Goal: Transaction & Acquisition: Obtain resource

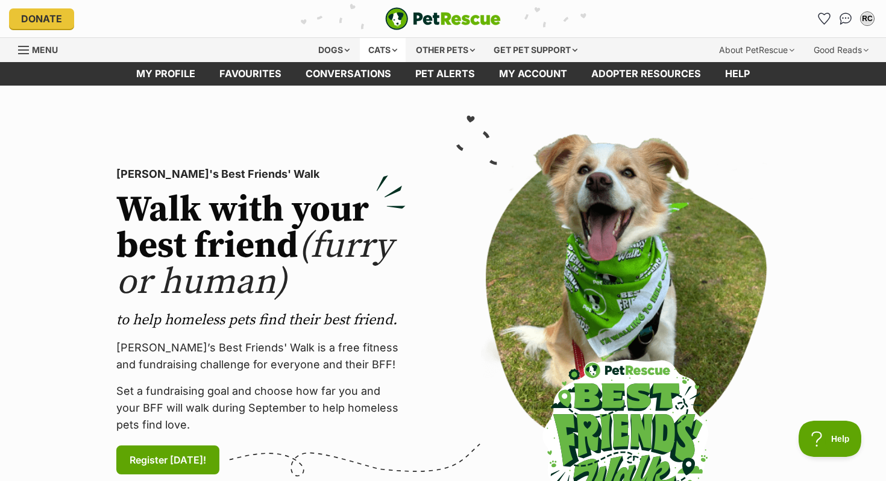
click at [367, 46] on div "Cats" at bounding box center [383, 50] width 46 height 24
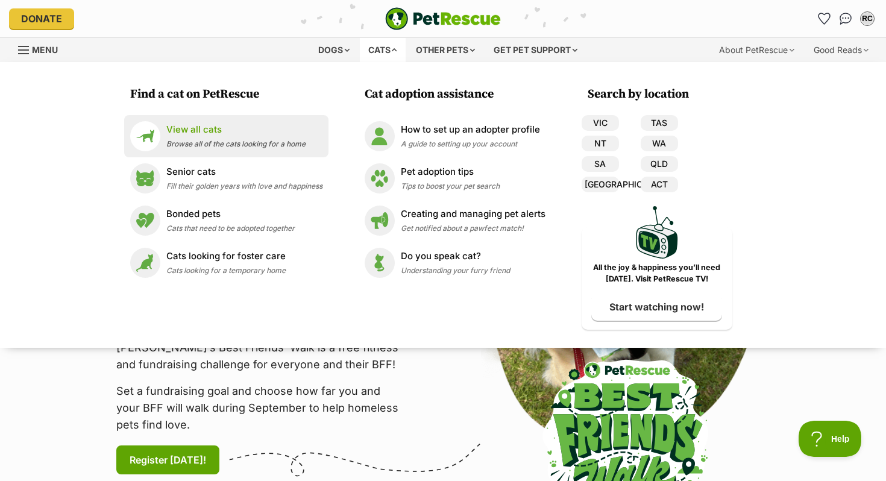
click at [213, 128] on p "View all cats" at bounding box center [235, 130] width 139 height 14
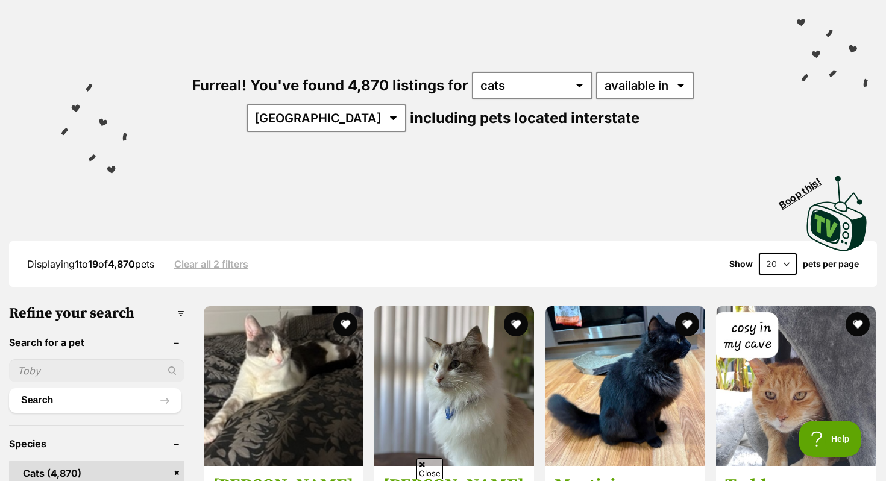
scroll to position [64, 0]
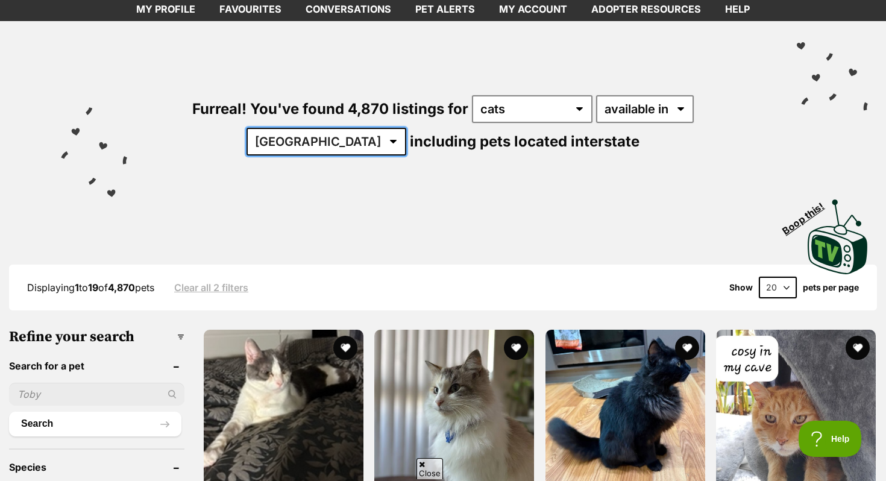
click at [406, 128] on select "Australia ACT NSW NT QLD SA TAS VIC WA" at bounding box center [326, 142] width 160 height 28
select select "VIC"
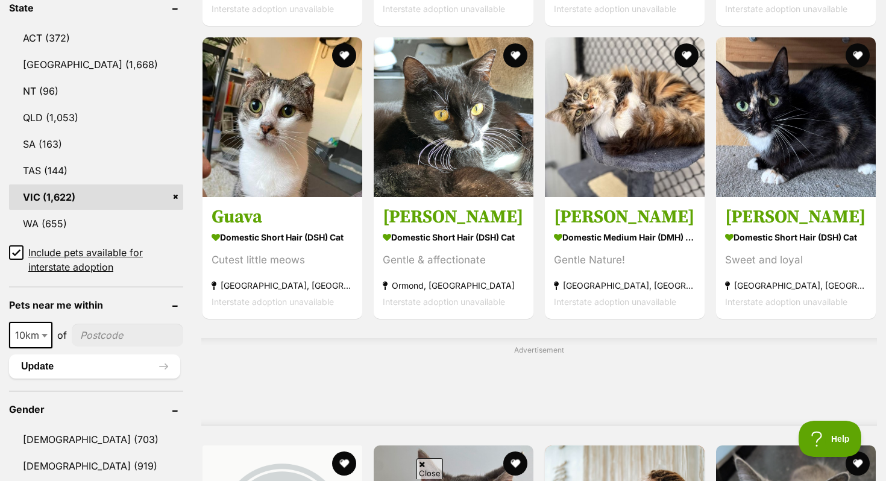
scroll to position [658, 0]
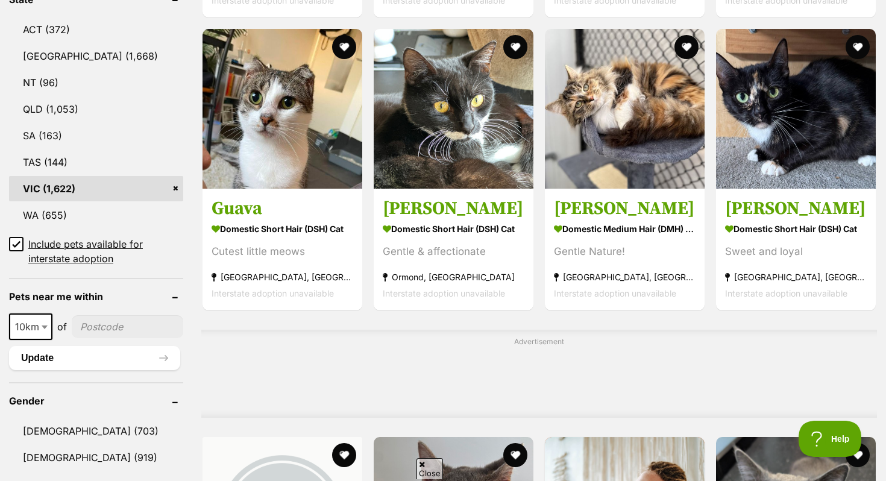
click at [17, 244] on icon at bounding box center [16, 244] width 8 height 8
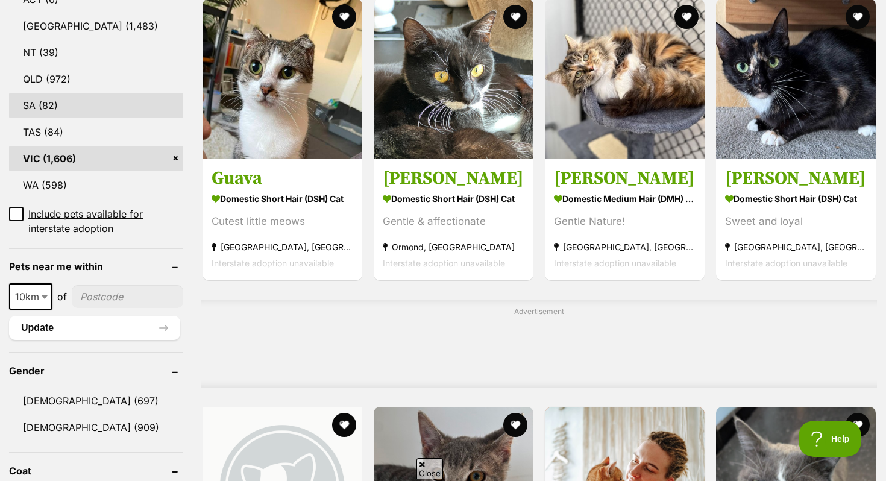
scroll to position [729, 0]
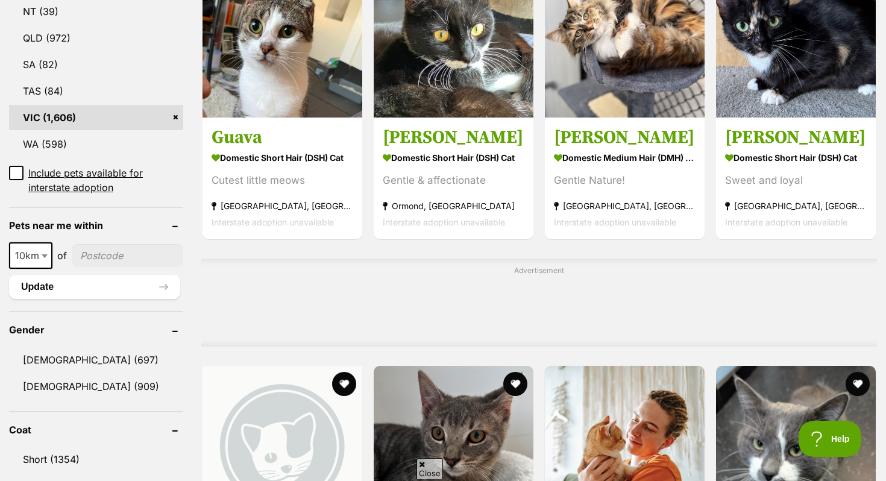
click at [92, 244] on input"] "postcode" at bounding box center [127, 255] width 111 height 23
type input"] "3182"
click at [149, 275] on button "Update" at bounding box center [94, 287] width 171 height 24
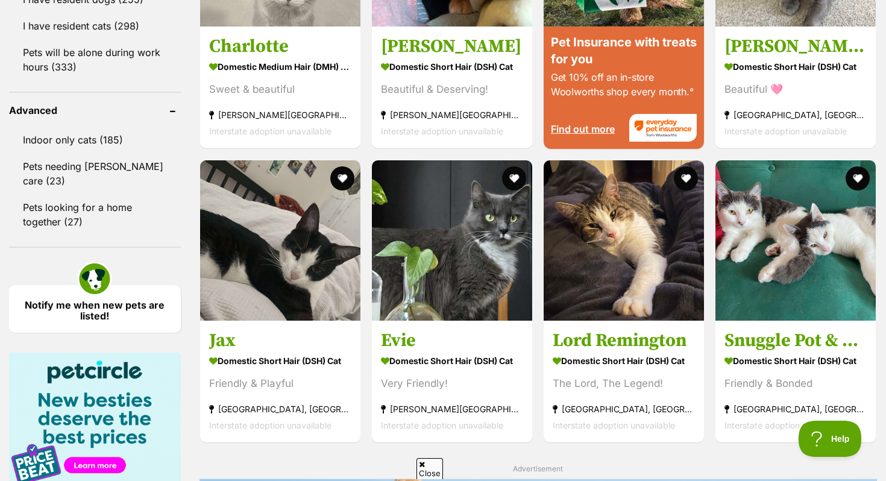
scroll to position [1198, 0]
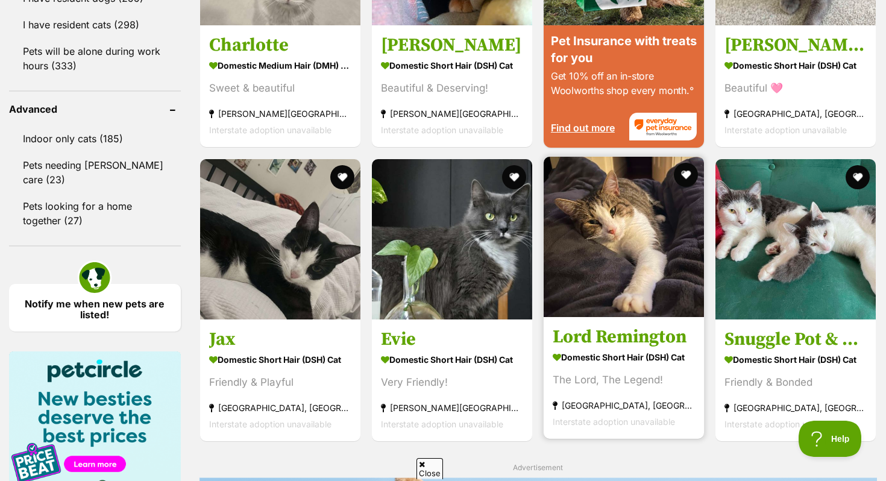
click at [605, 363] on strong "Domestic Short Hair (DSH) Cat" at bounding box center [623, 356] width 142 height 17
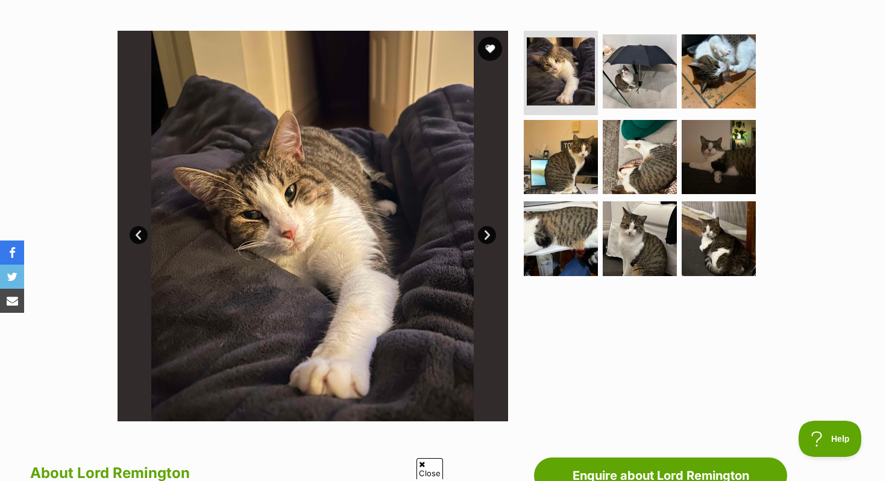
scroll to position [254, 0]
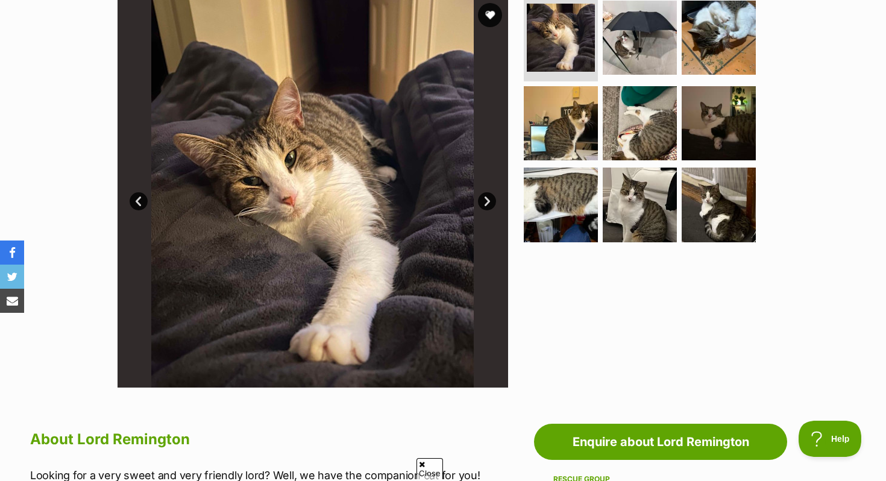
click at [389, 185] on img at bounding box center [312, 192] width 390 height 390
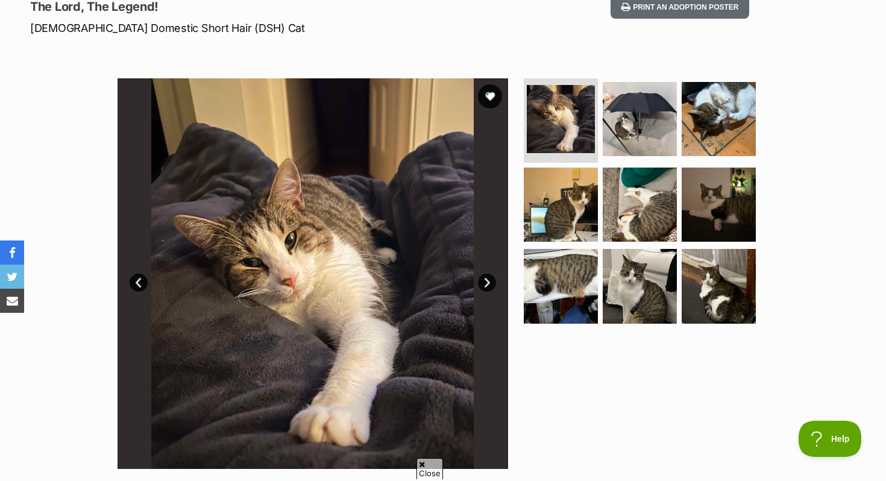
scroll to position [161, 0]
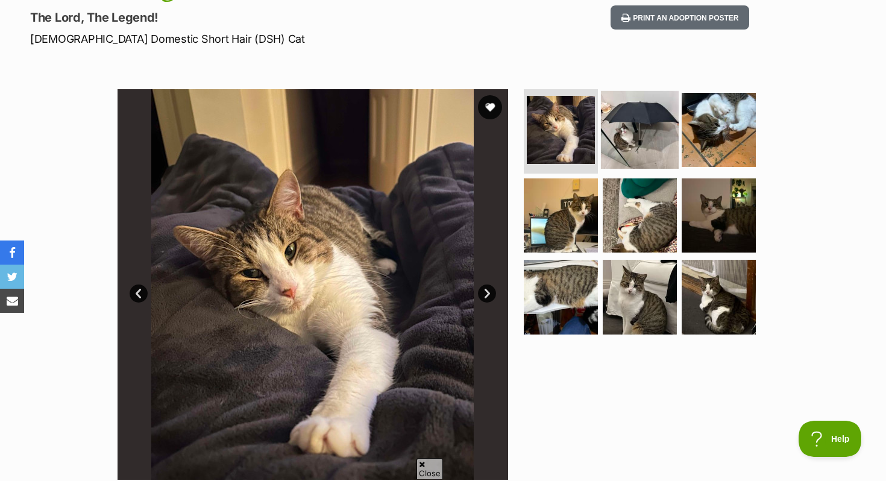
click at [602, 138] on img at bounding box center [640, 130] width 78 height 78
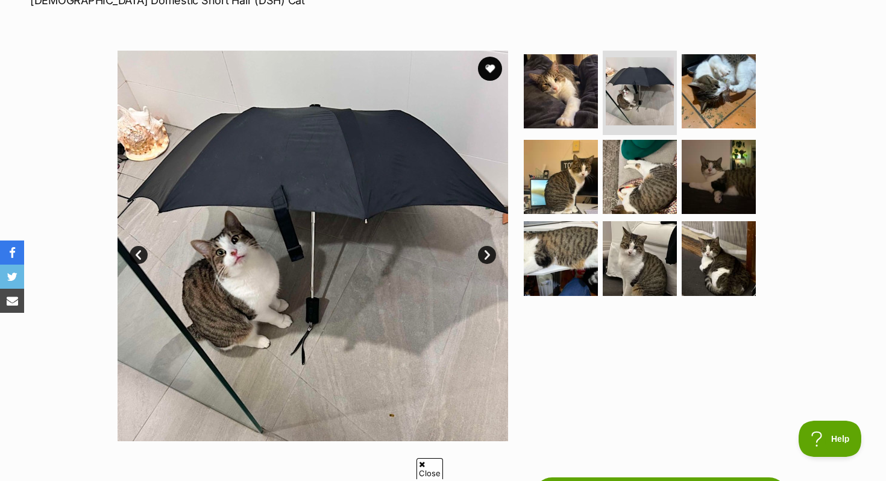
scroll to position [199, 0]
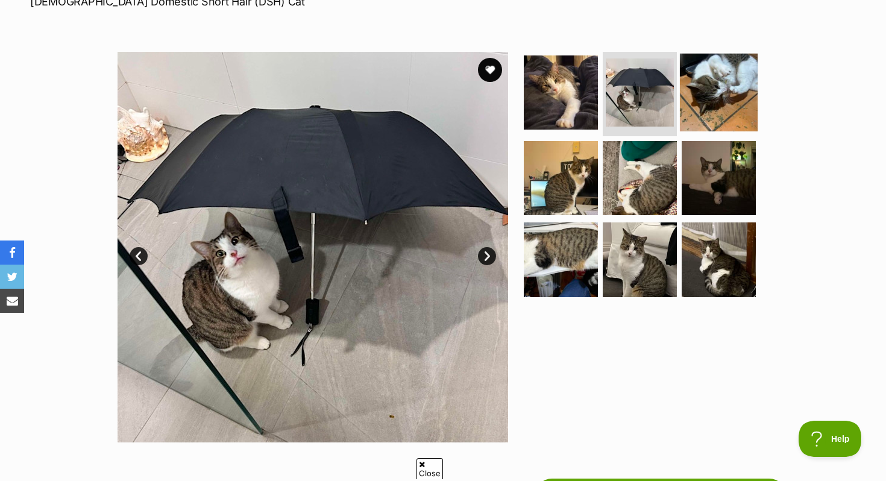
click at [698, 93] on img at bounding box center [719, 93] width 78 height 78
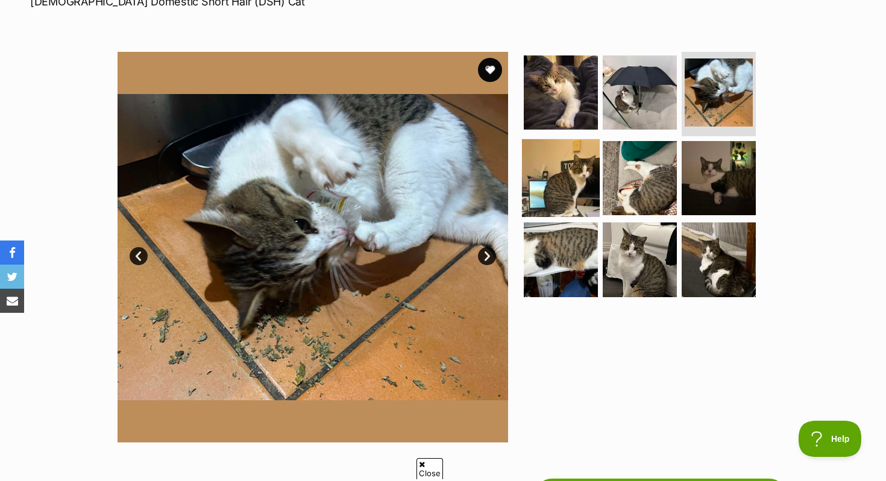
click at [552, 190] on img at bounding box center [561, 178] width 78 height 78
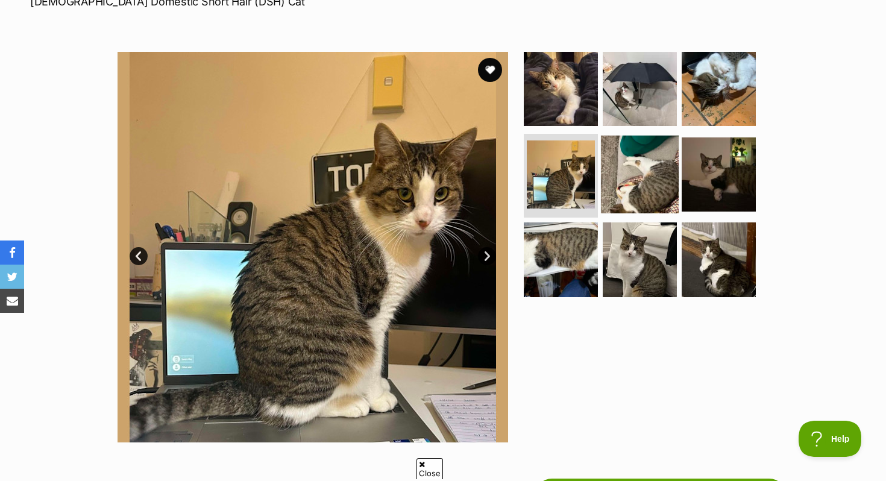
click at [620, 166] on img at bounding box center [640, 174] width 78 height 78
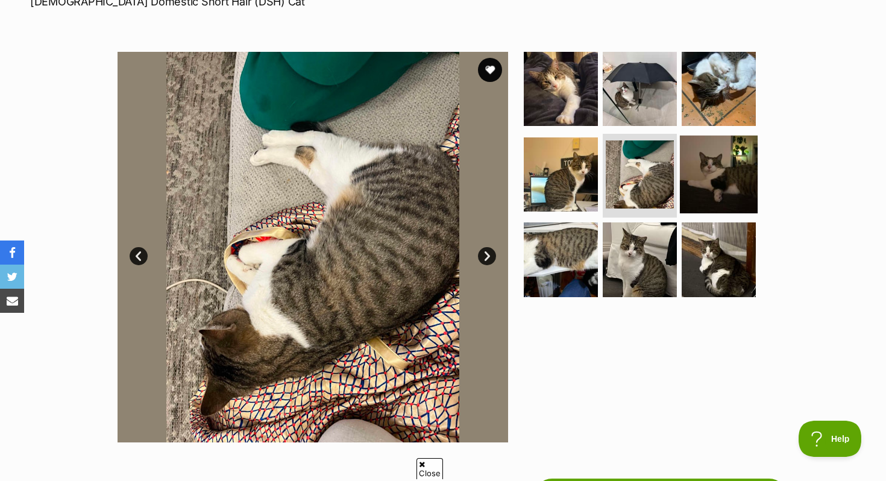
click at [709, 177] on img at bounding box center [719, 174] width 78 height 78
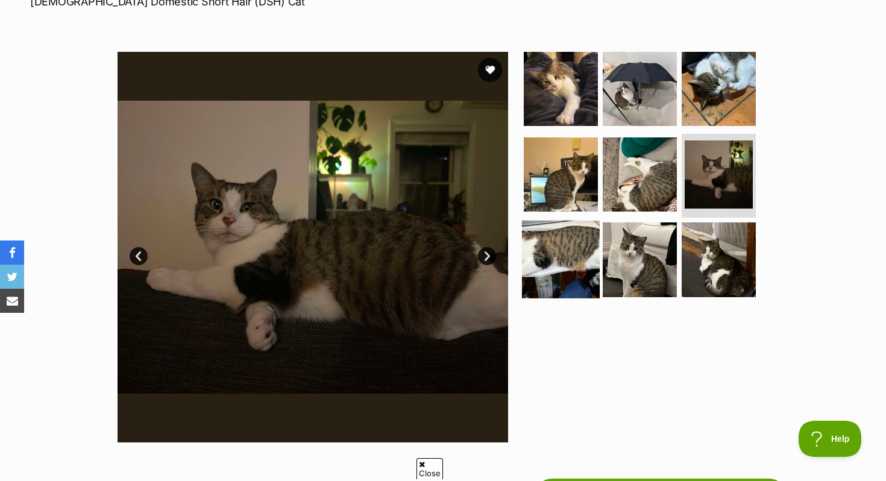
click at [577, 267] on img at bounding box center [561, 259] width 78 height 78
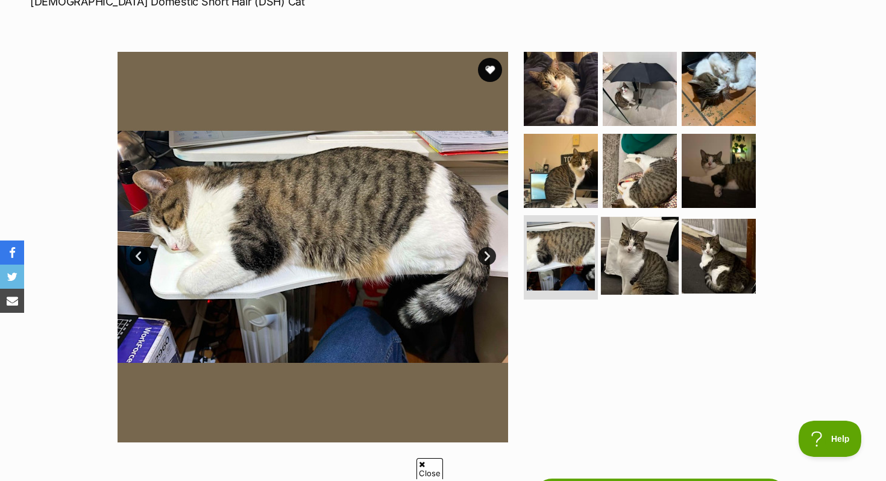
click at [643, 270] on img at bounding box center [640, 256] width 78 height 78
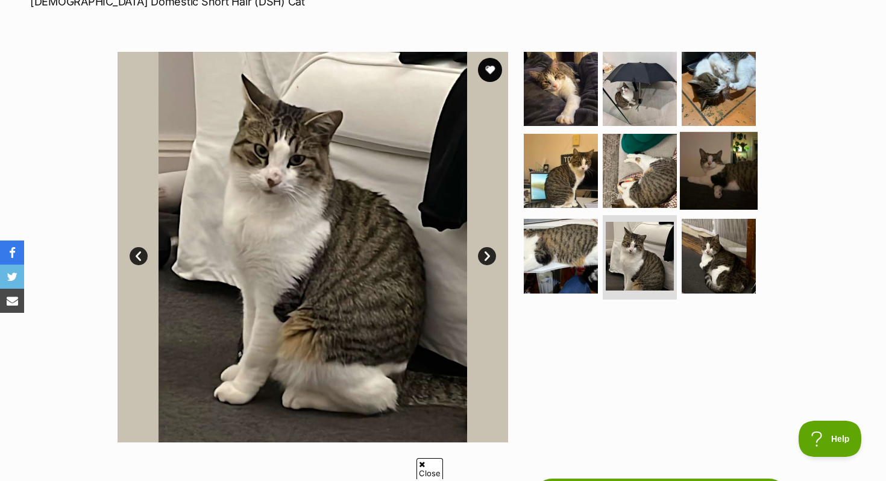
click at [717, 188] on img at bounding box center [719, 170] width 78 height 78
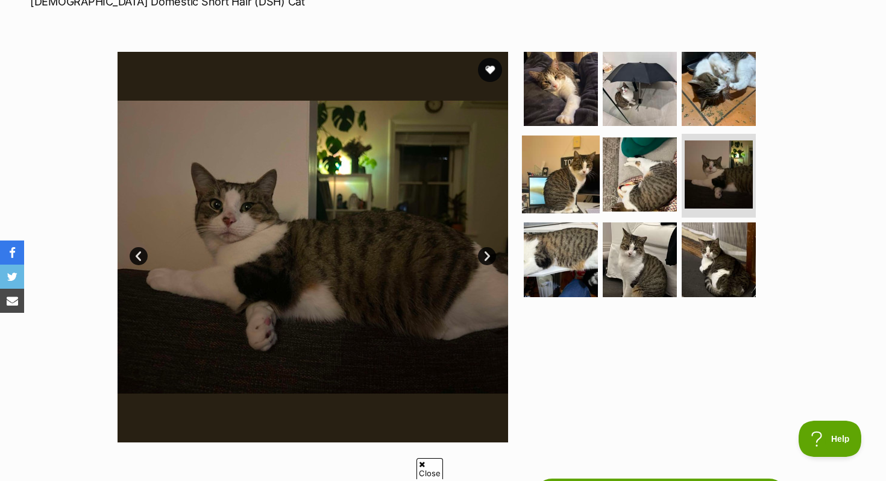
click at [581, 152] on img at bounding box center [561, 174] width 78 height 78
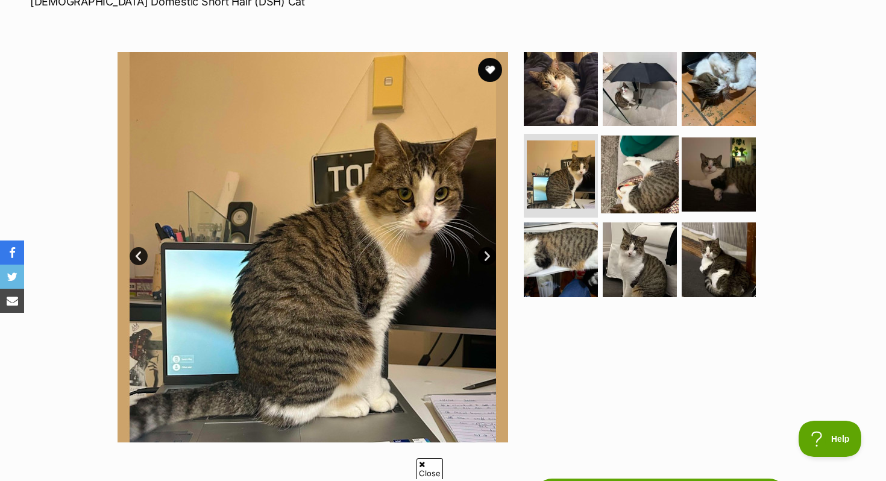
click at [621, 170] on img at bounding box center [640, 174] width 78 height 78
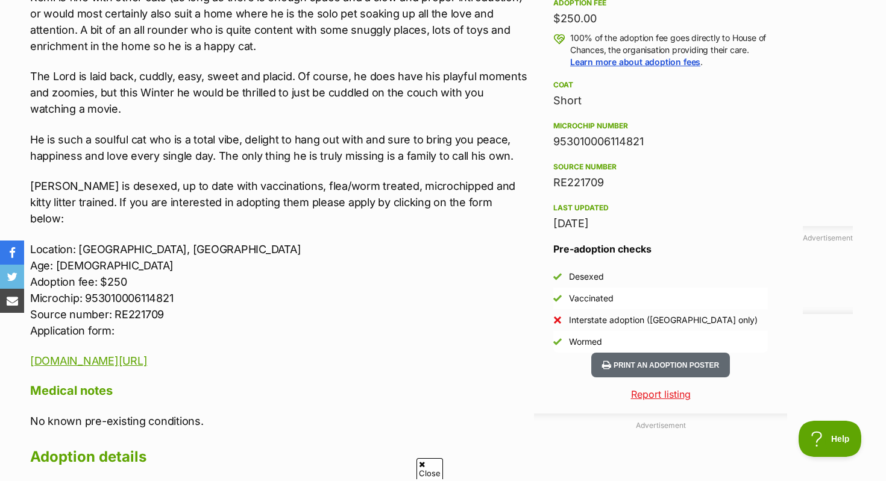
scroll to position [890, 0]
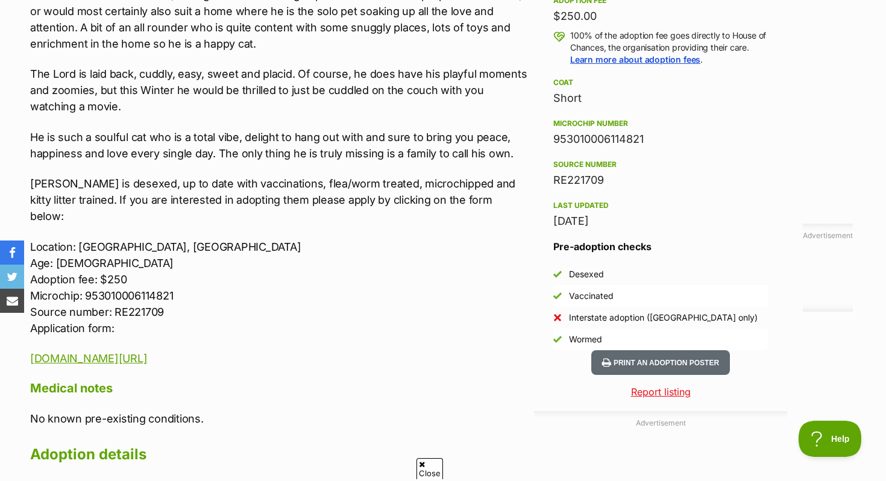
click at [61, 101] on p "The Lord is laid back, cuddly, easy, sweet and placid. Of course, he does have …" at bounding box center [279, 90] width 498 height 49
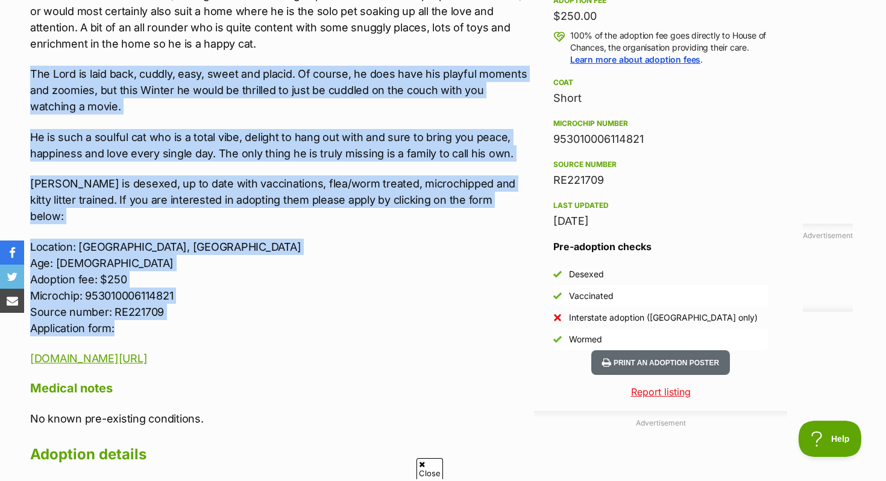
drag, startPoint x: 30, startPoint y: 70, endPoint x: 465, endPoint y: 320, distance: 502.2
click at [465, 320] on div "About Lord Remington Looking for a very sweet and very friendly lord? Well, we …" at bounding box center [273, 182] width 510 height 785
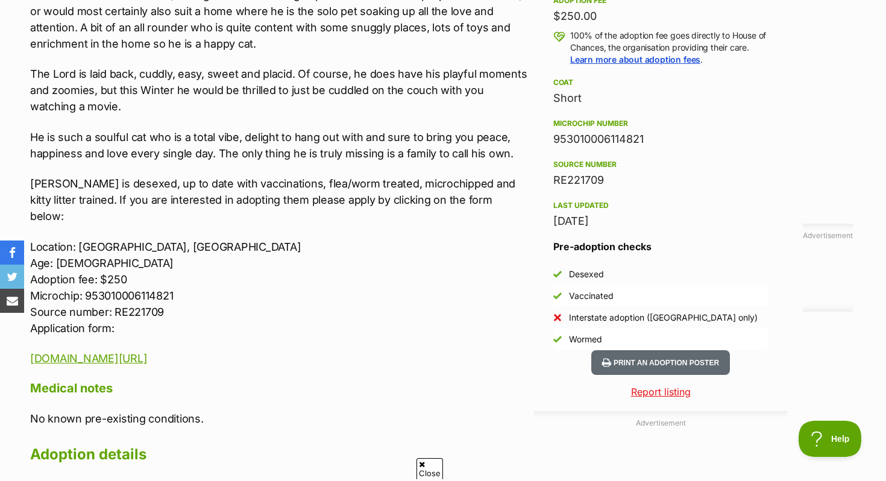
click at [366, 296] on p "Location: St Kilda, VIC Age: 3 Adoption fee: $250 Microchip: 953010006114821 So…" at bounding box center [279, 288] width 498 height 98
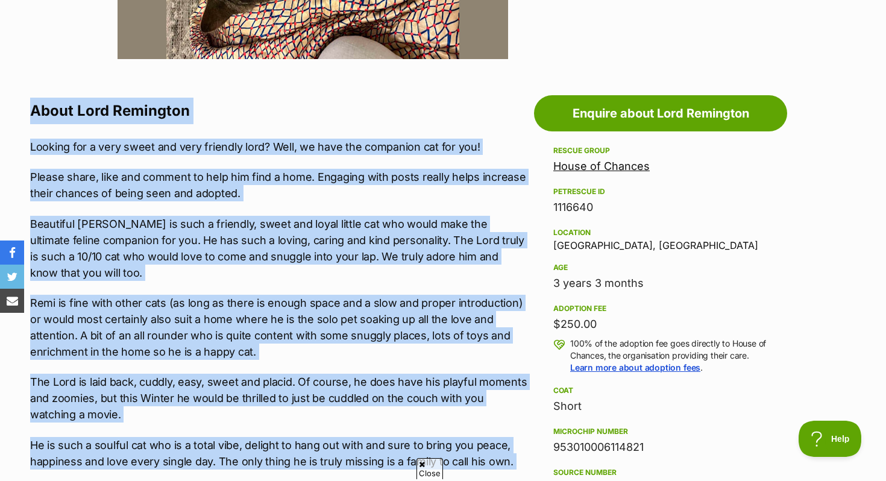
scroll to position [536, 0]
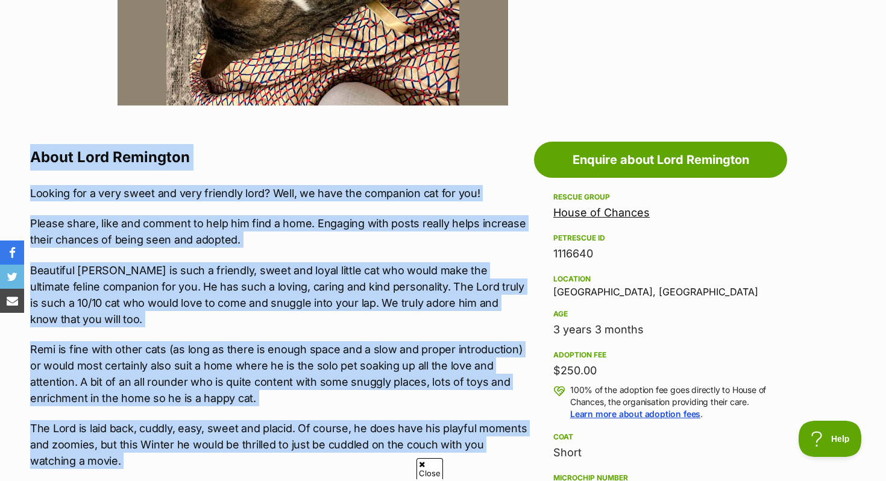
drag, startPoint x: 169, startPoint y: 296, endPoint x: 16, endPoint y: 161, distance: 204.4
copy div "About Lord Remington Looking for a very sweet and very friendly lord? Well, we …"
click at [397, 294] on p "Beautiful Lord Remington is such a friendly, sweet and loyal little cat who wou…" at bounding box center [279, 294] width 498 height 65
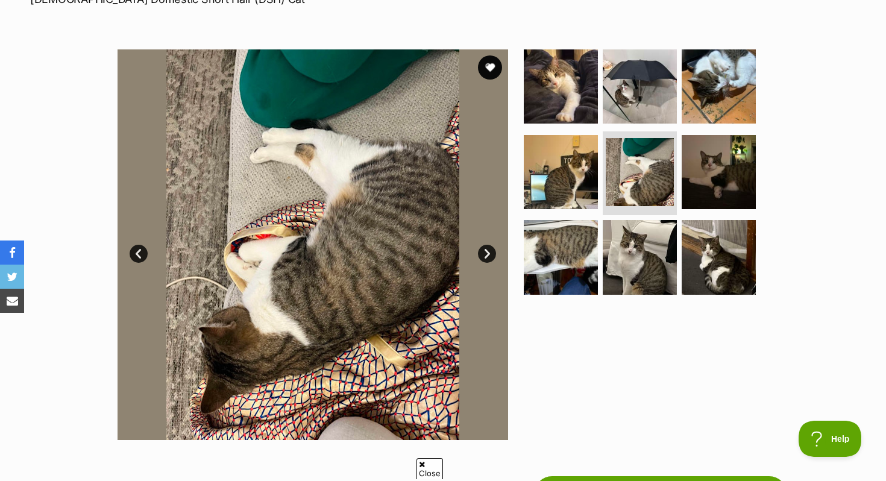
scroll to position [217, 0]
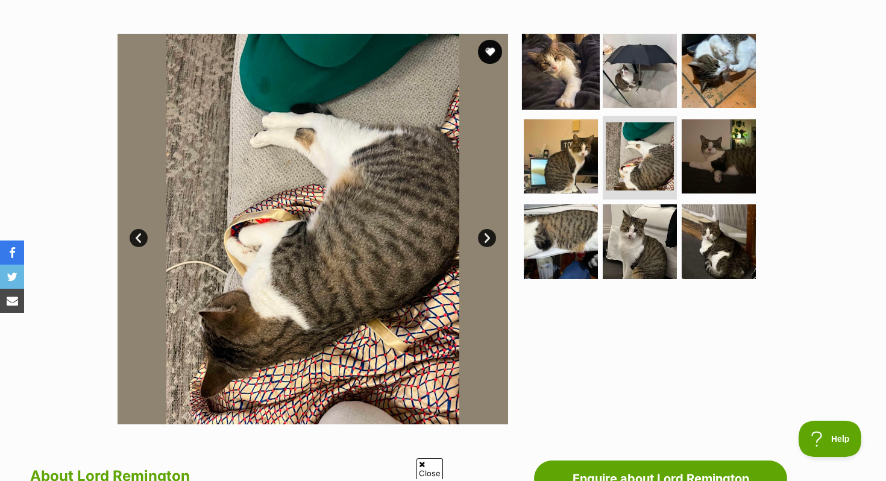
click at [547, 91] on img at bounding box center [561, 71] width 78 height 78
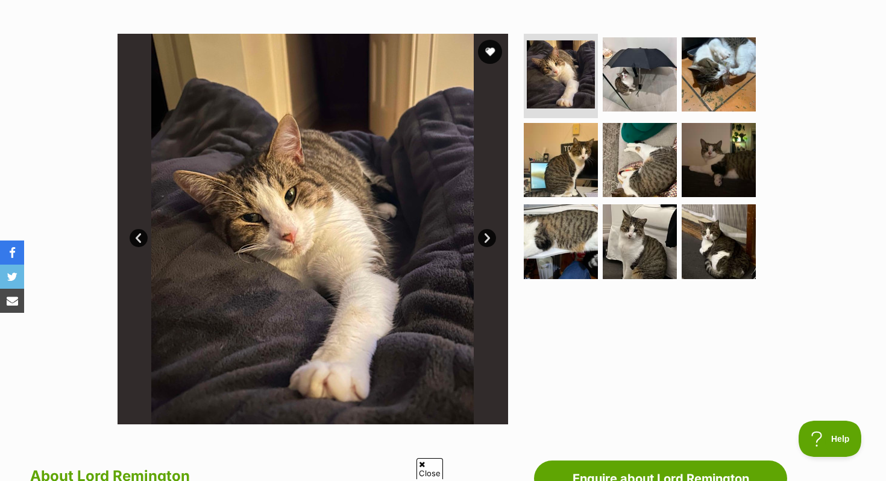
scroll to position [0, 0]
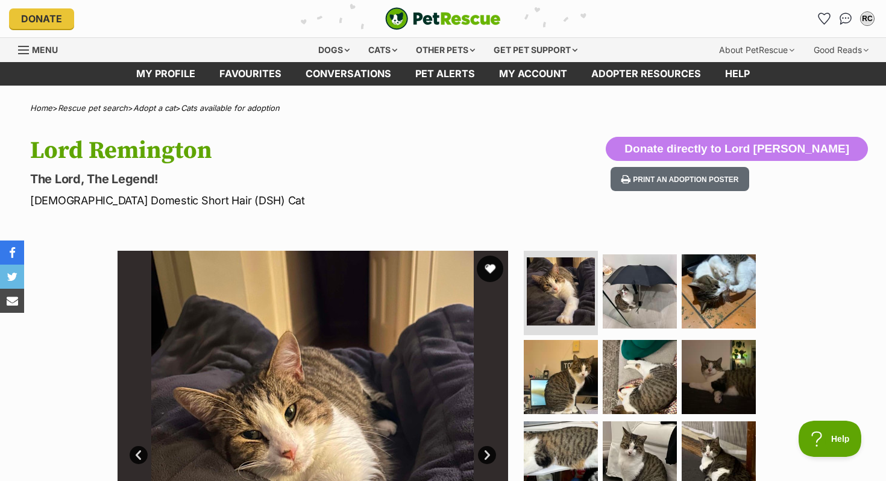
click at [485, 267] on button "favourite" at bounding box center [490, 268] width 27 height 27
click at [603, 300] on img at bounding box center [640, 291] width 78 height 78
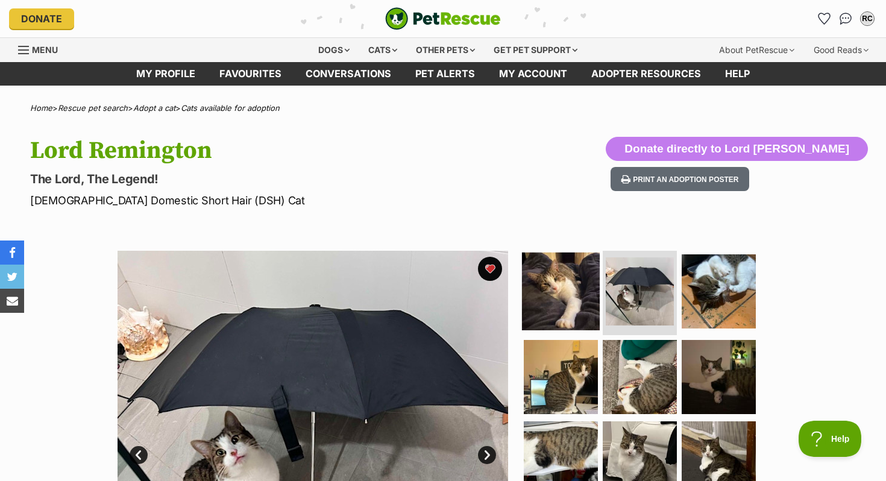
click at [555, 293] on img at bounding box center [561, 291] width 78 height 78
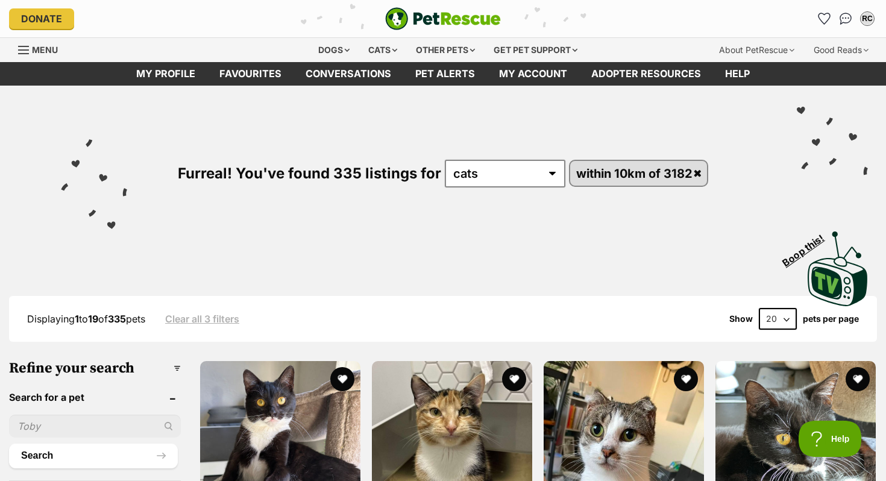
click at [780, 316] on select "20 40 60" at bounding box center [777, 319] width 38 height 22
select select "60"
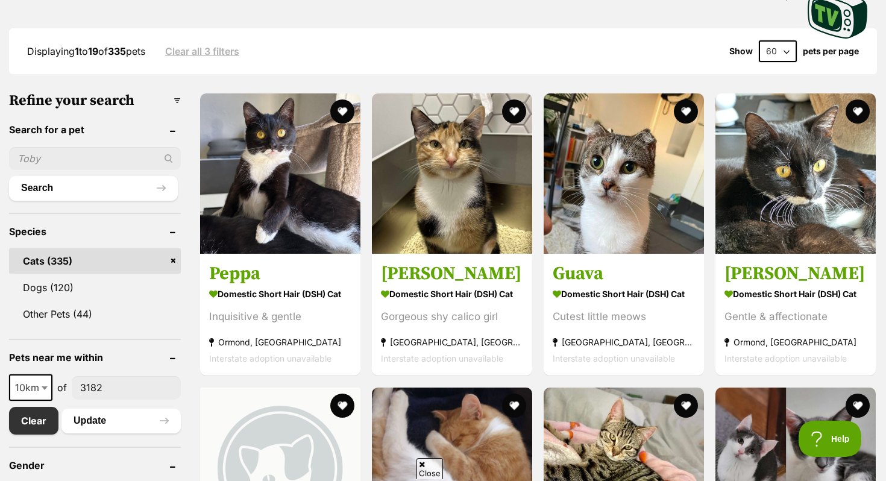
scroll to position [459, 0]
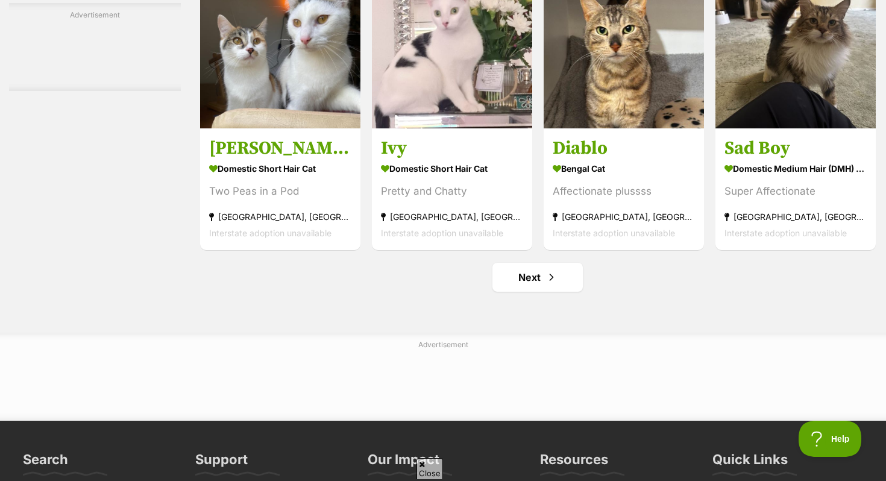
scroll to position [5560, 0]
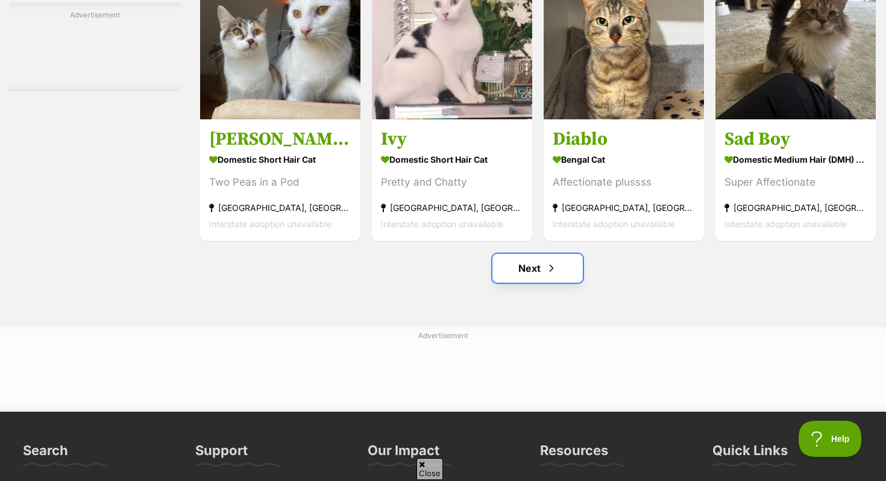
click at [514, 283] on link "Next" at bounding box center [537, 268] width 90 height 29
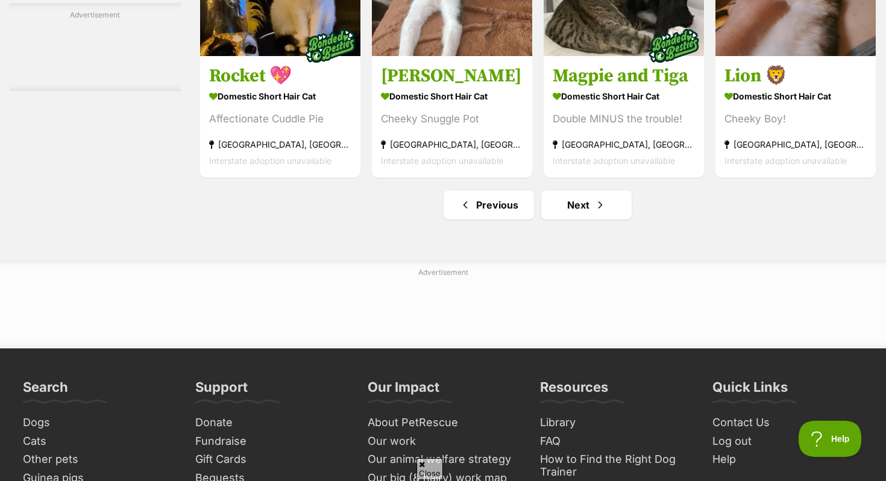
scroll to position [5640, 0]
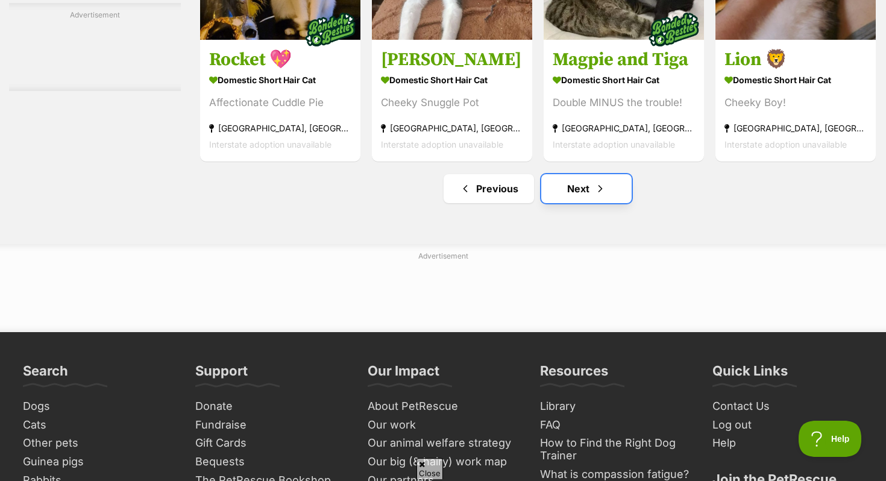
click at [561, 203] on link "Next" at bounding box center [586, 188] width 90 height 29
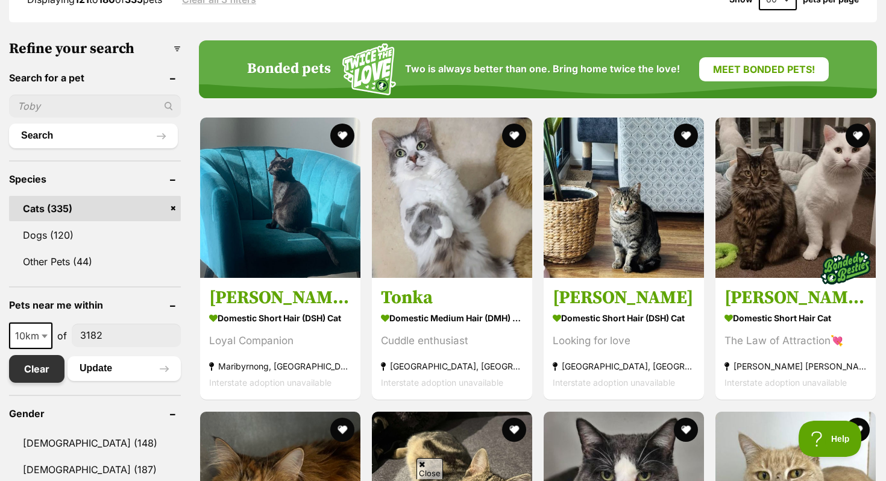
scroll to position [322, 0]
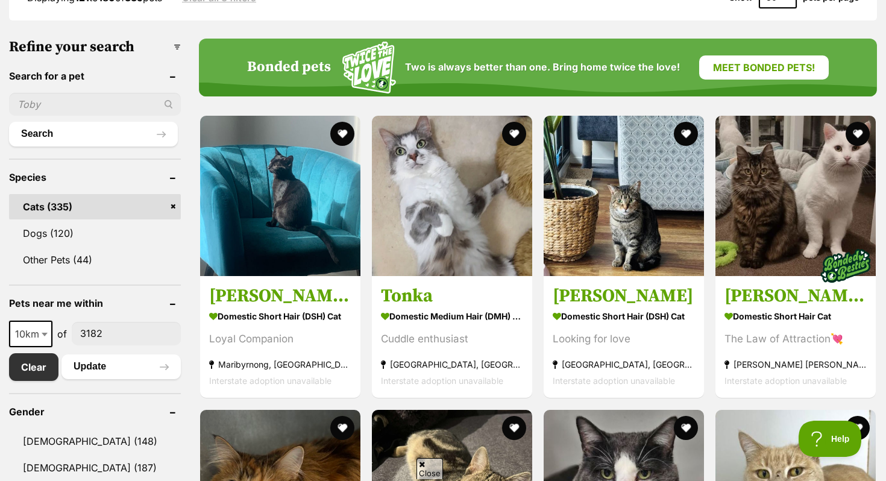
click at [35, 328] on span "10km" at bounding box center [30, 333] width 41 height 17
click at [105, 270] on link "Other Pets (44)" at bounding box center [95, 259] width 172 height 25
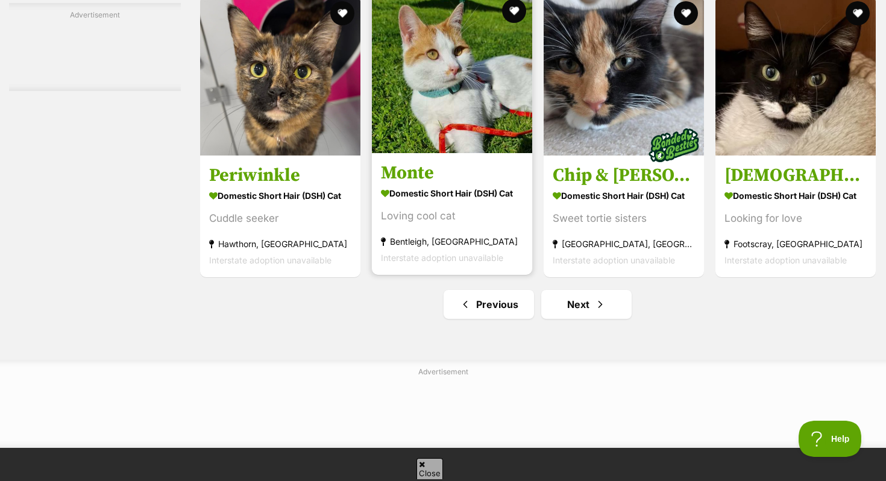
scroll to position [5590, 0]
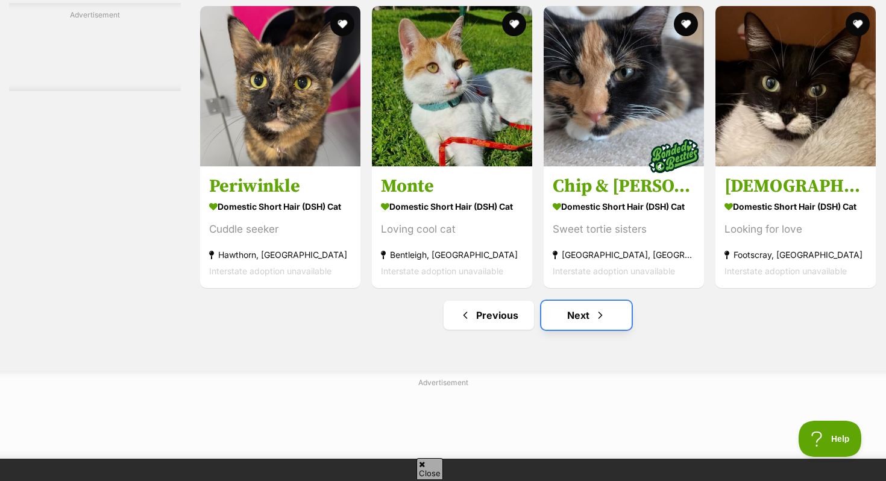
click at [582, 327] on link "Next" at bounding box center [586, 315] width 90 height 29
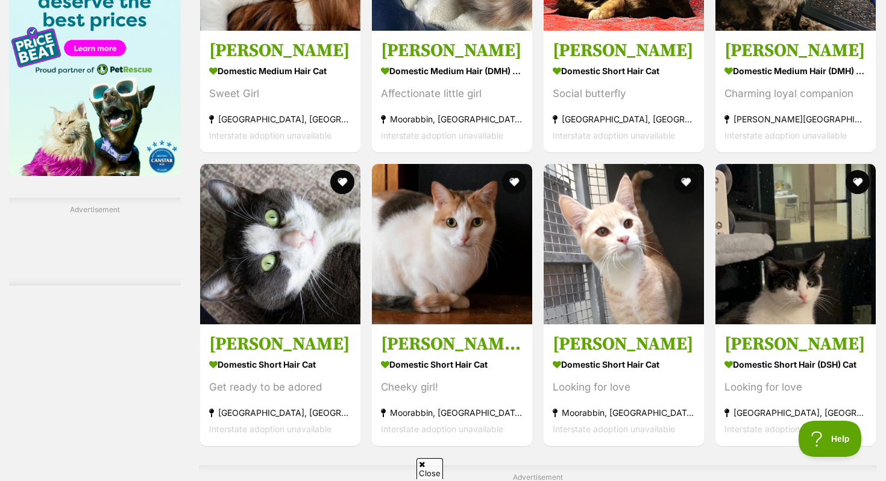
scroll to position [1616, 0]
